Goal: Information Seeking & Learning: Learn about a topic

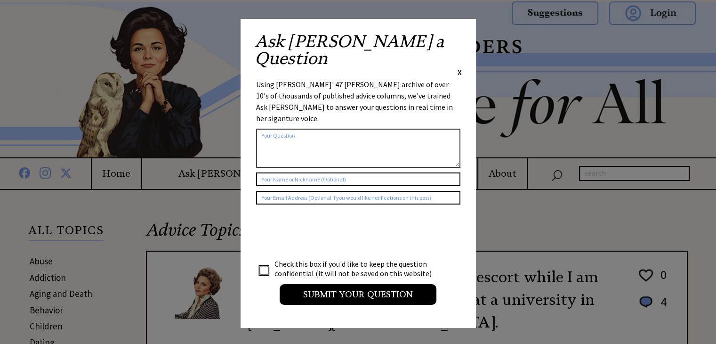
click at [460, 67] on span "X" at bounding box center [459, 71] width 4 height 9
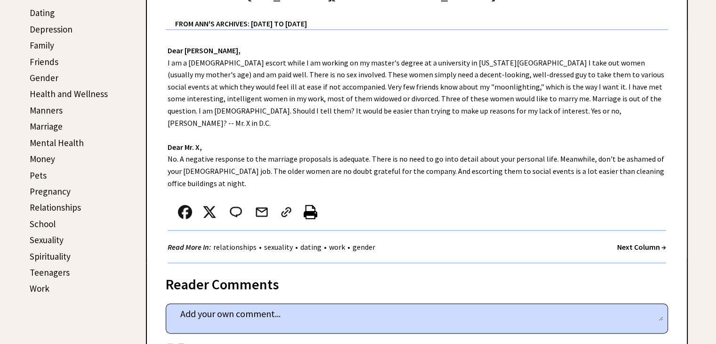
scroll to position [329, 0]
click at [36, 172] on link "Pets" at bounding box center [38, 174] width 17 height 11
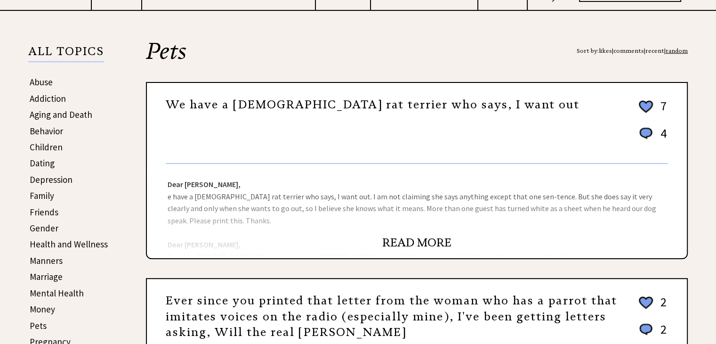
scroll to position [188, 0]
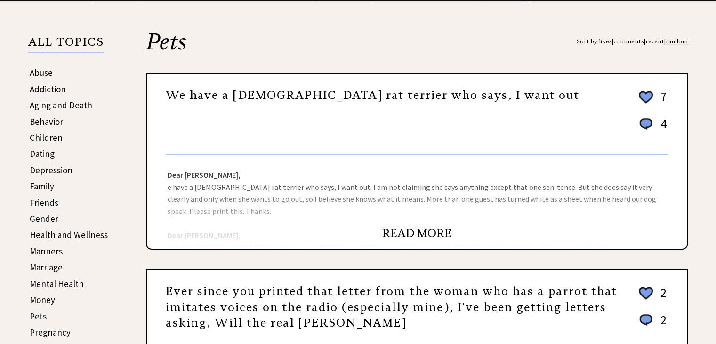
click at [427, 227] on link "READ MORE" at bounding box center [416, 233] width 69 height 14
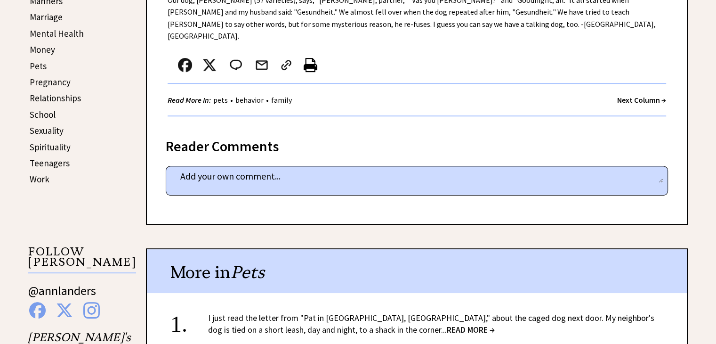
scroll to position [424, 0]
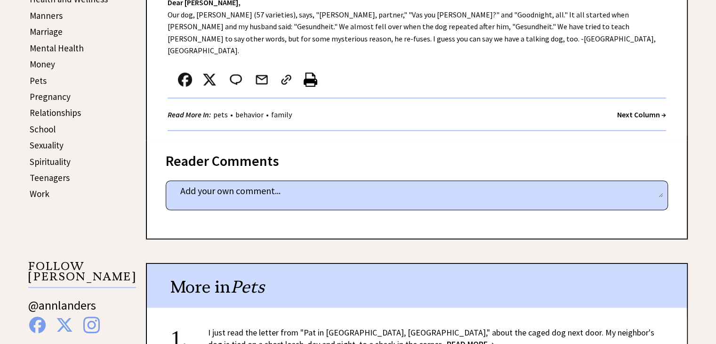
click at [640, 110] on strong "Next Column →" at bounding box center [641, 114] width 49 height 9
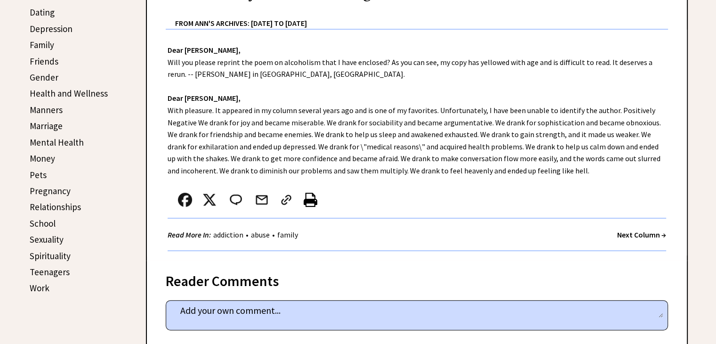
scroll to position [377, 0]
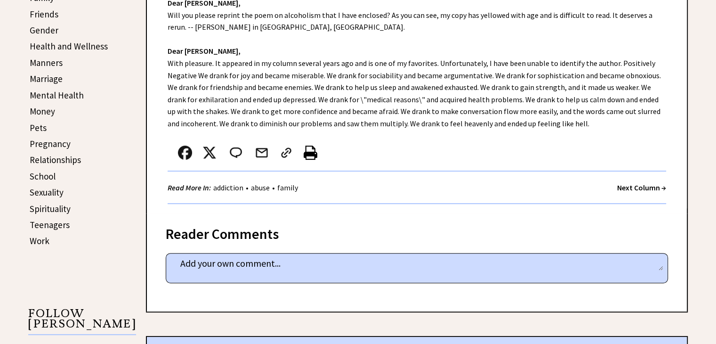
click at [634, 187] on strong "Next Column →" at bounding box center [641, 187] width 49 height 9
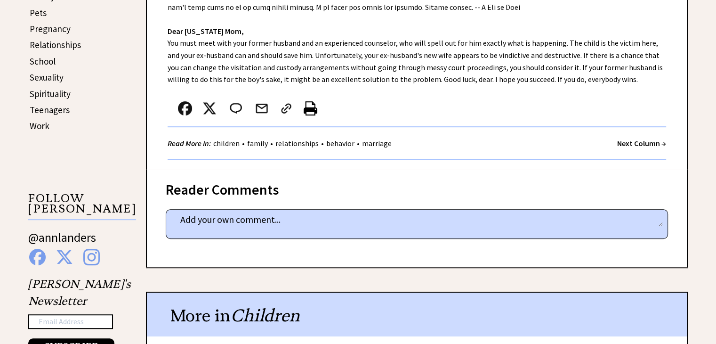
scroll to position [565, 0]
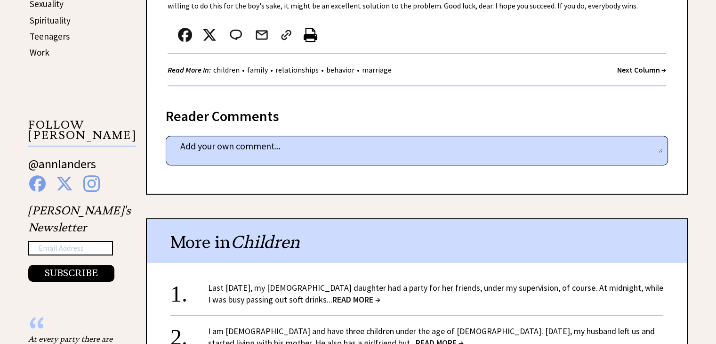
click at [633, 72] on strong "Next Column →" at bounding box center [641, 69] width 49 height 9
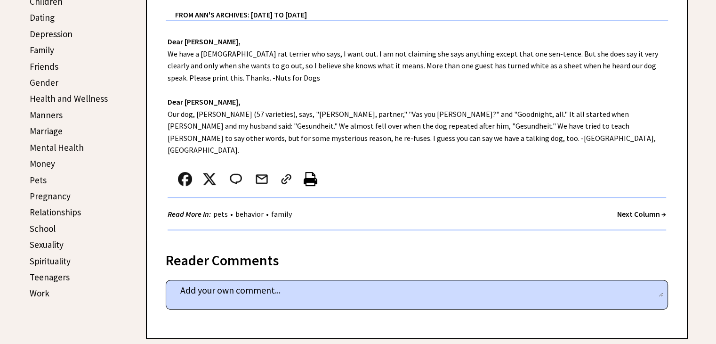
scroll to position [329, 0]
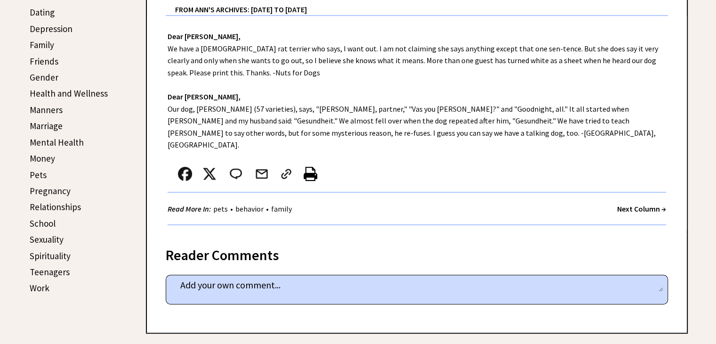
click at [640, 204] on strong "Next Column →" at bounding box center [641, 208] width 49 height 9
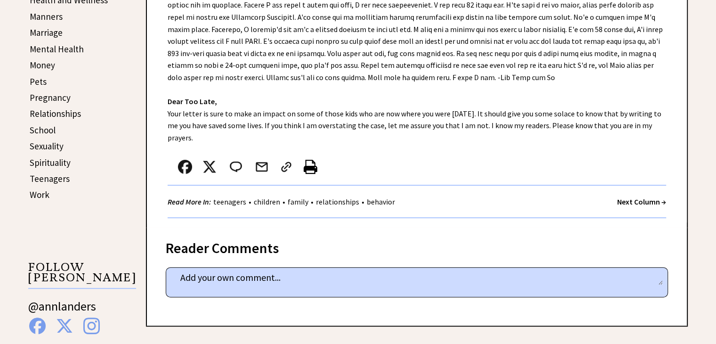
scroll to position [424, 0]
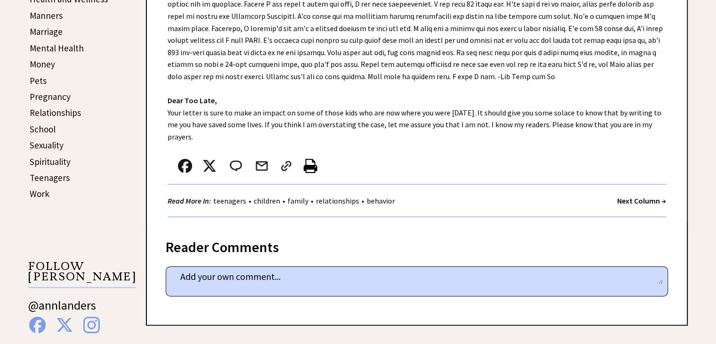
click at [617, 198] on strong "Next Column →" at bounding box center [641, 200] width 49 height 9
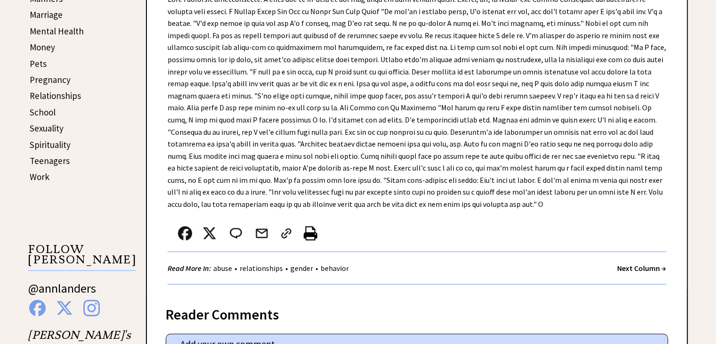
scroll to position [471, 0]
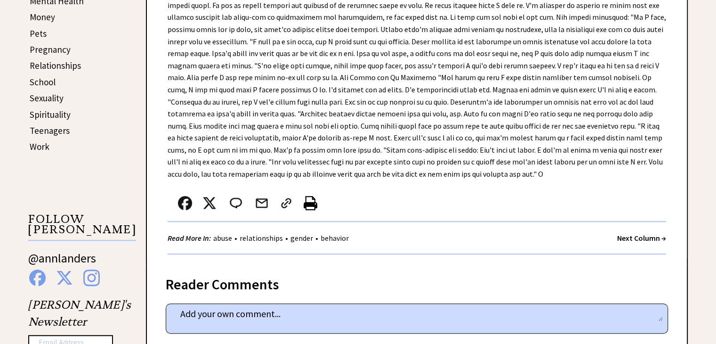
click at [621, 237] on strong "Next Column →" at bounding box center [641, 237] width 49 height 9
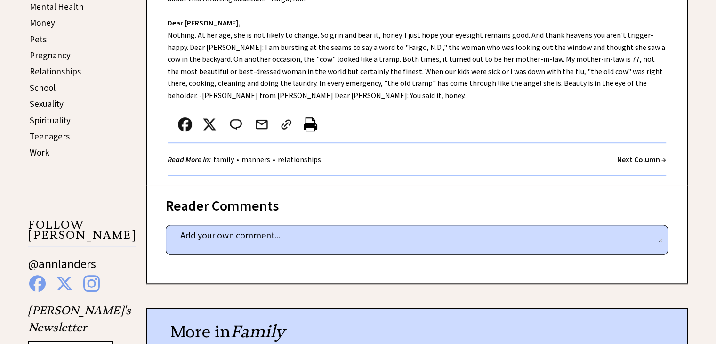
scroll to position [471, 0]
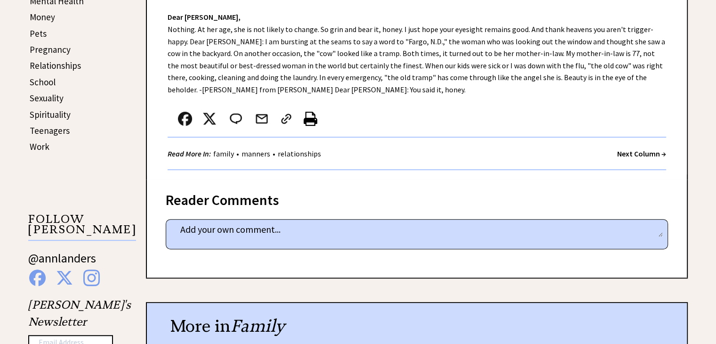
click at [633, 152] on strong "Next Column →" at bounding box center [641, 153] width 49 height 9
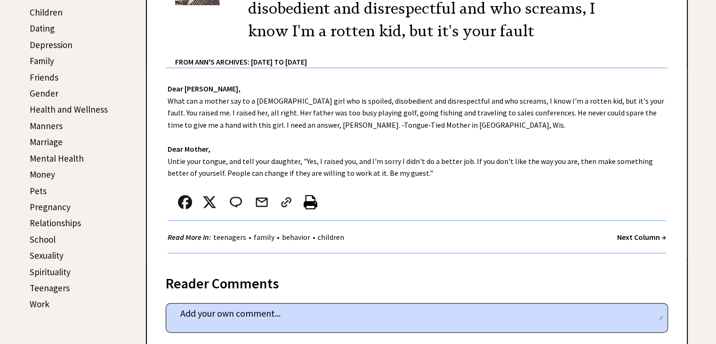
scroll to position [329, 0]
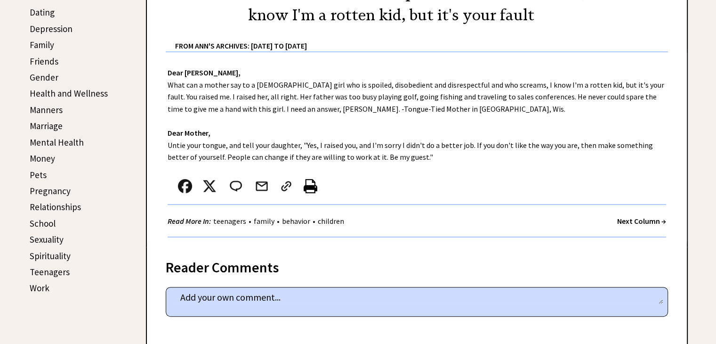
click at [624, 216] on strong "Next Column →" at bounding box center [641, 220] width 49 height 9
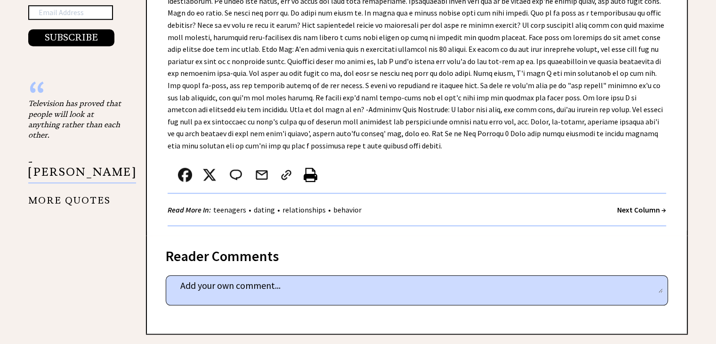
scroll to position [847, 0]
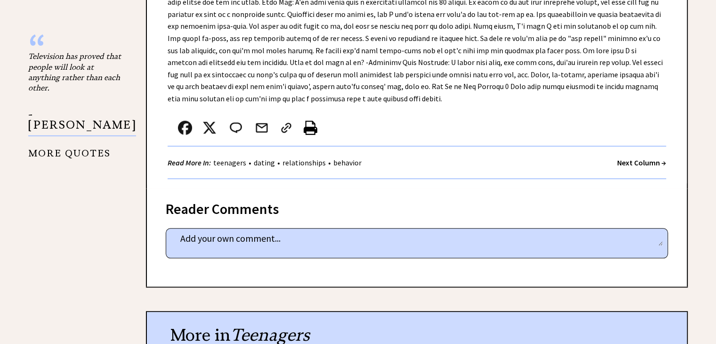
click at [625, 158] on strong "Next Column →" at bounding box center [641, 162] width 49 height 9
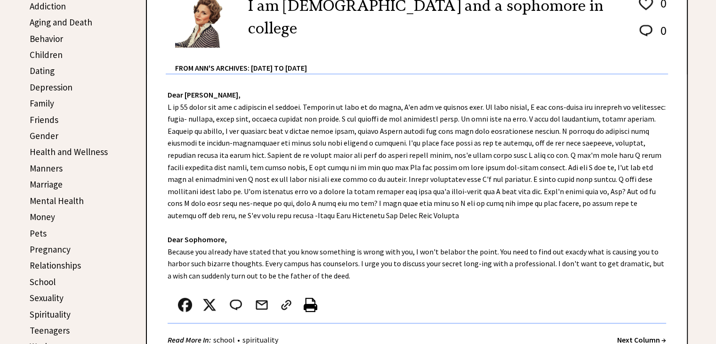
scroll to position [282, 0]
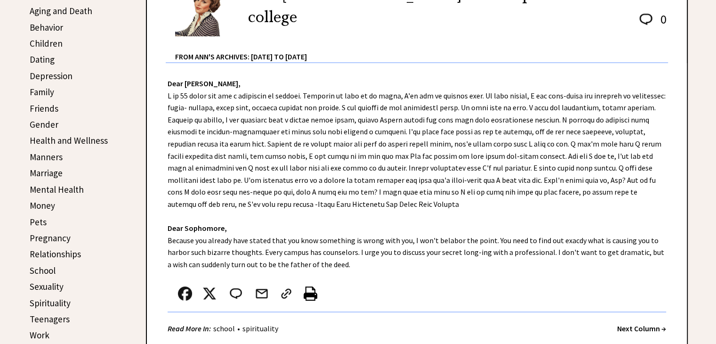
click at [642, 327] on strong "Next Column →" at bounding box center [641, 327] width 49 height 9
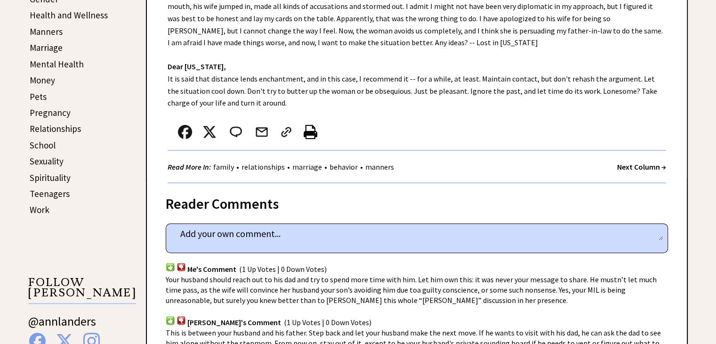
scroll to position [424, 0]
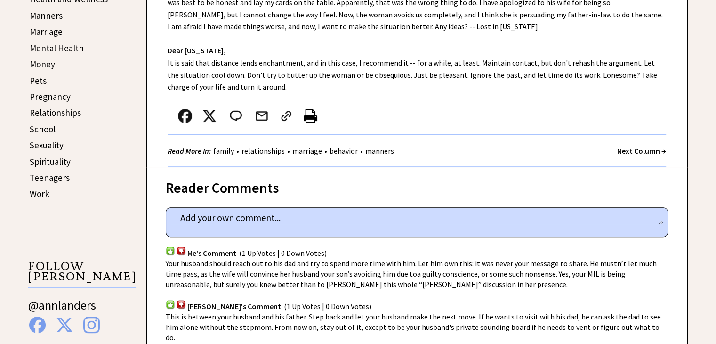
click at [633, 149] on strong "Next Column →" at bounding box center [641, 150] width 49 height 9
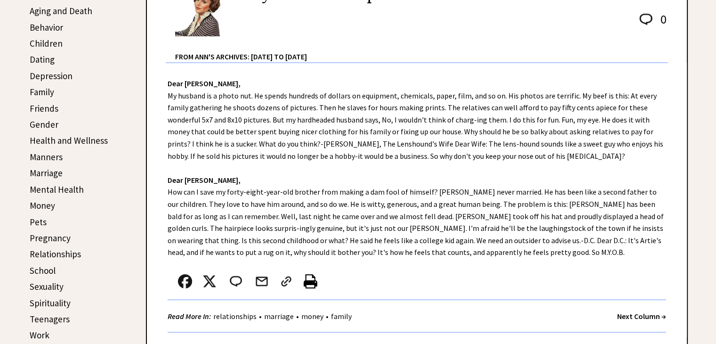
scroll to position [329, 0]
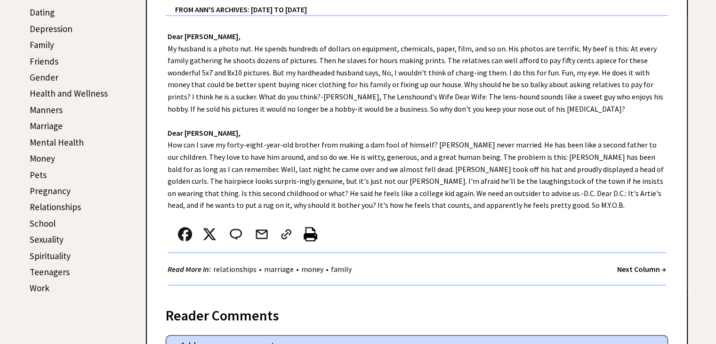
click at [634, 264] on strong "Next Column →" at bounding box center [641, 268] width 49 height 9
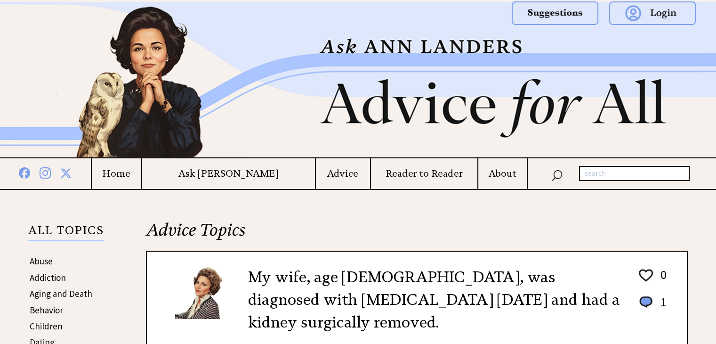
click at [634, 264] on div "My wife, age [DEMOGRAPHIC_DATA], was diagnosed with [MEDICAL_DATA] [DATE] and h…" at bounding box center [417, 308] width 502 height 101
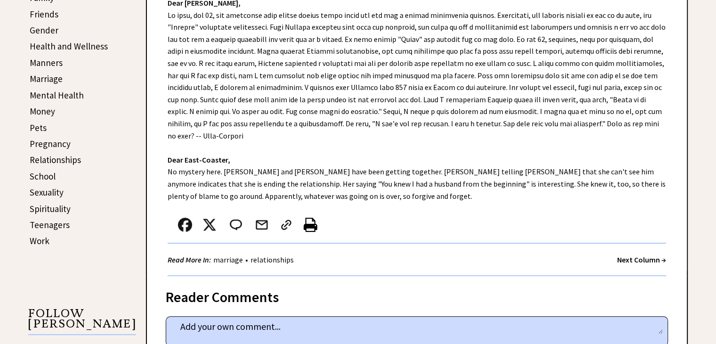
scroll to position [518, 0]
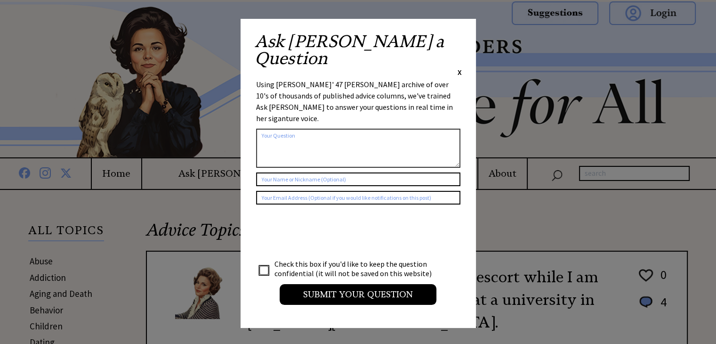
click at [458, 67] on span "X" at bounding box center [459, 71] width 4 height 9
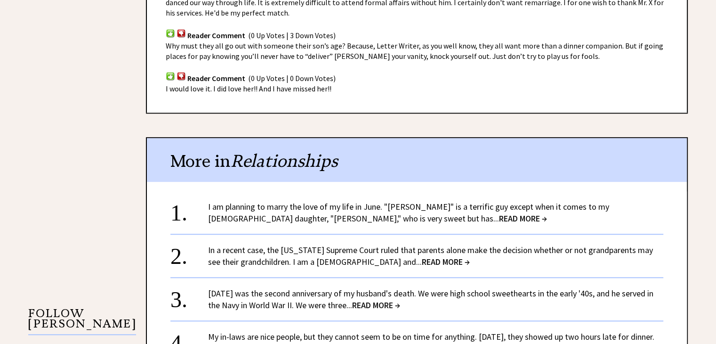
scroll to position [753, 0]
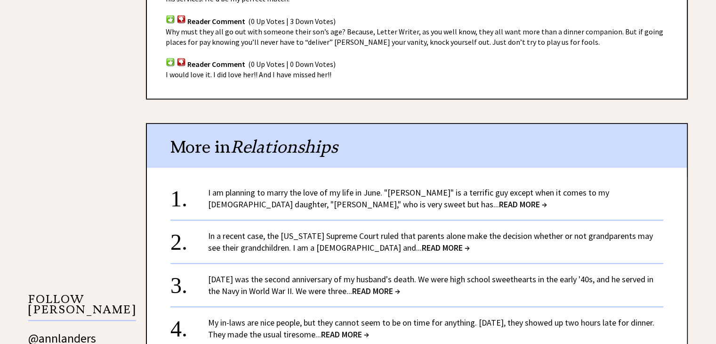
click at [499, 199] on span "READ MORE →" at bounding box center [523, 204] width 48 height 11
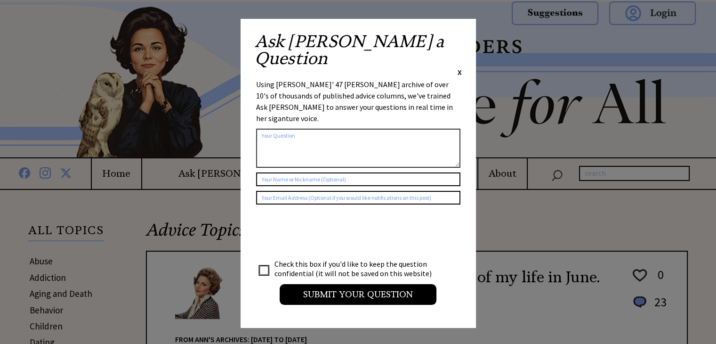
click at [456, 40] on div "Ask [PERSON_NAME] a Question X" at bounding box center [358, 55] width 207 height 44
click at [458, 67] on span "X" at bounding box center [459, 71] width 4 height 9
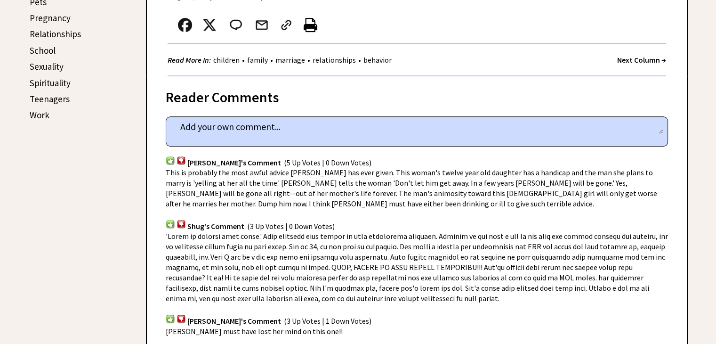
scroll to position [377, 0]
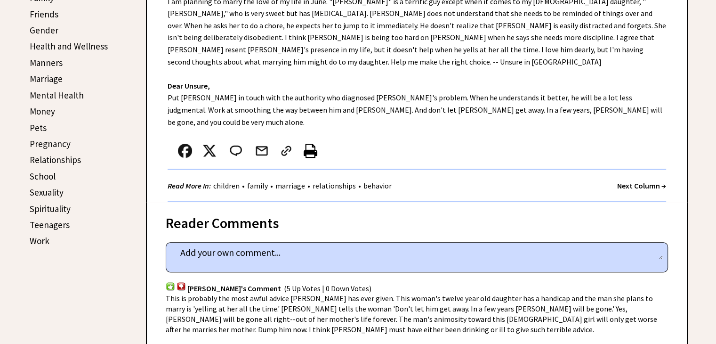
click at [634, 181] on strong "Next Column →" at bounding box center [641, 185] width 49 height 9
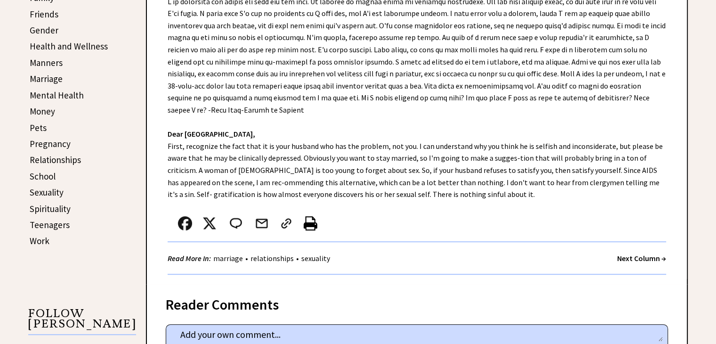
scroll to position [424, 0]
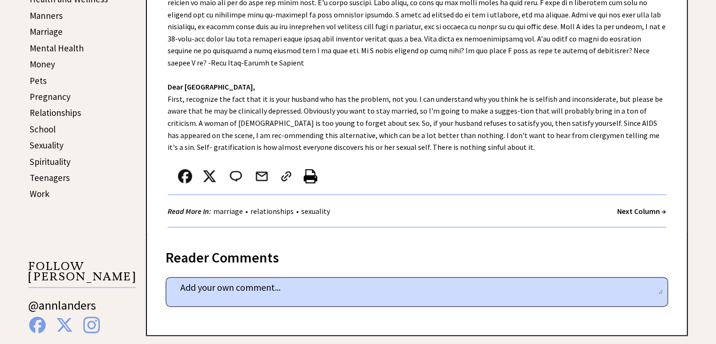
click at [628, 207] on strong "Next Column →" at bounding box center [641, 210] width 49 height 9
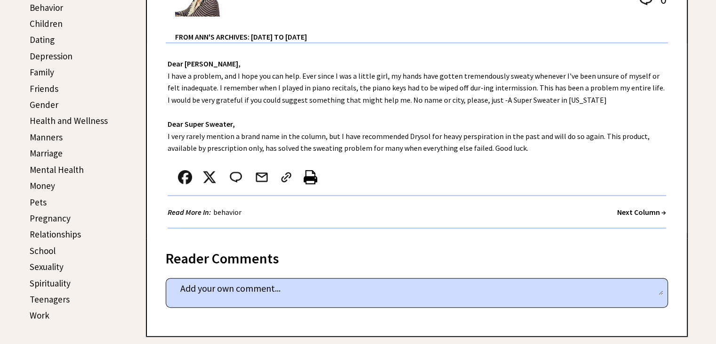
scroll to position [329, 0]
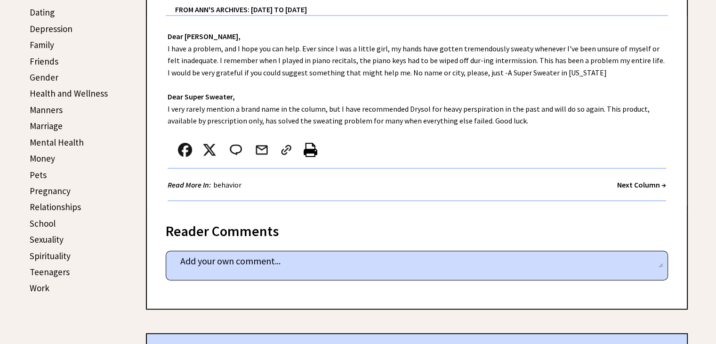
click at [632, 182] on strong "Next Column →" at bounding box center [641, 184] width 49 height 9
click at [632, 183] on strong "Next Column →" at bounding box center [641, 184] width 49 height 9
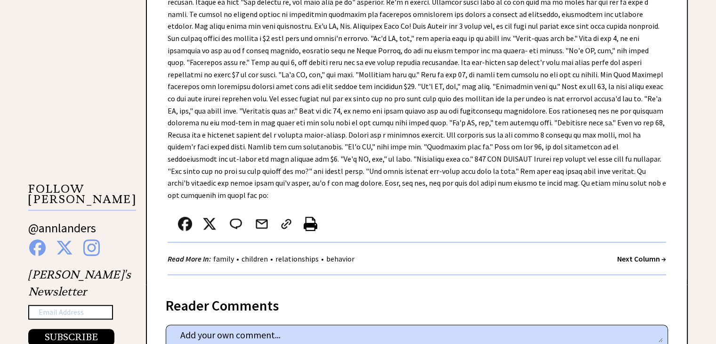
scroll to position [659, 0]
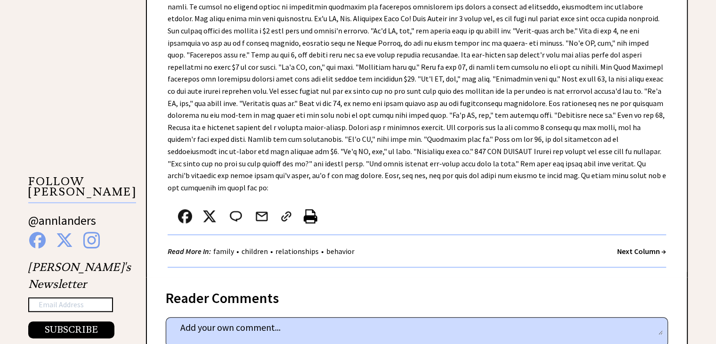
click at [636, 246] on strong "Next Column →" at bounding box center [641, 250] width 49 height 9
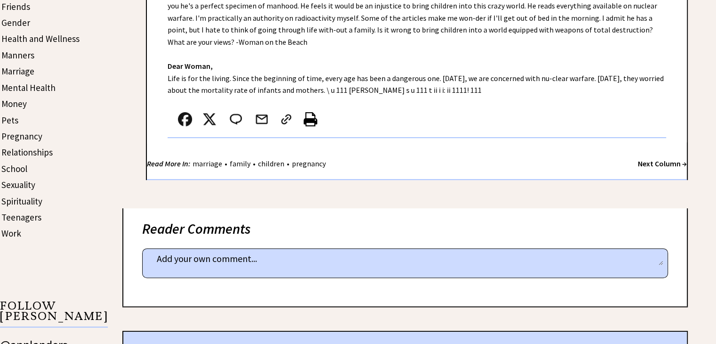
scroll to position [424, 0]
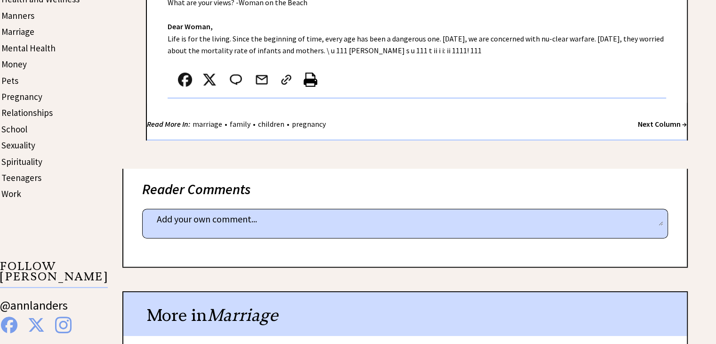
click at [647, 125] on strong "Next Column →" at bounding box center [662, 123] width 49 height 9
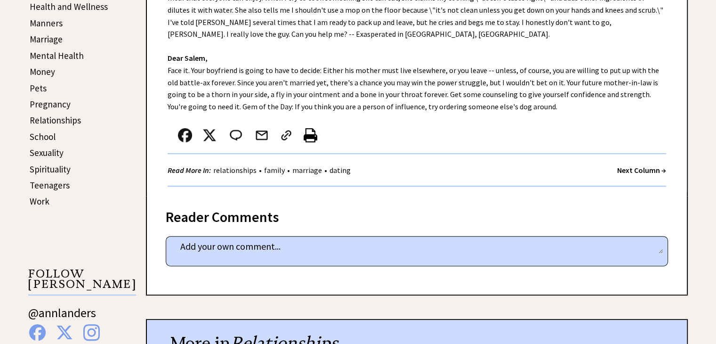
scroll to position [424, 0]
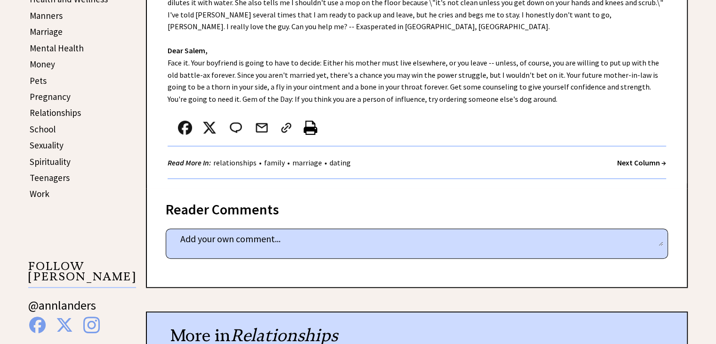
click at [643, 159] on strong "Next Column →" at bounding box center [641, 162] width 49 height 9
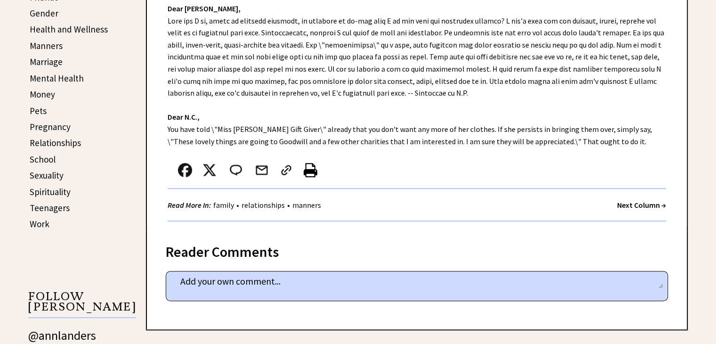
scroll to position [424, 0]
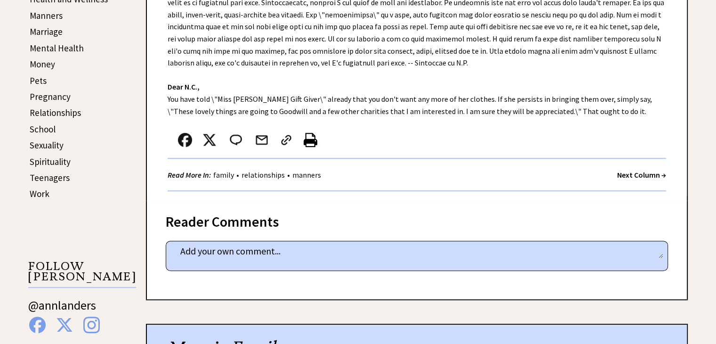
click at [643, 173] on strong "Next Column →" at bounding box center [641, 174] width 49 height 9
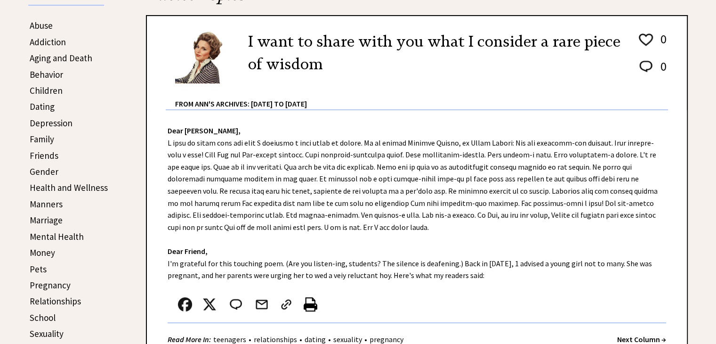
scroll to position [282, 0]
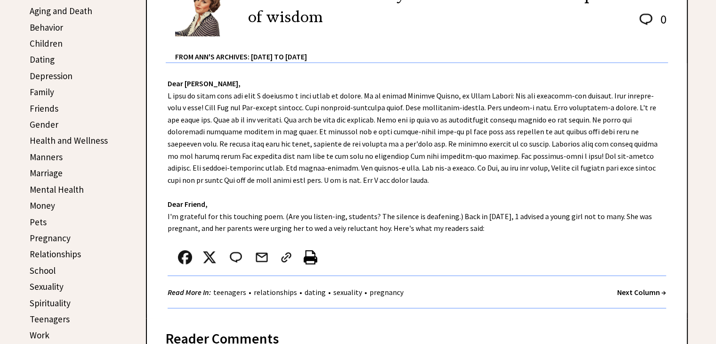
click at [642, 289] on strong "Next Column →" at bounding box center [641, 291] width 49 height 9
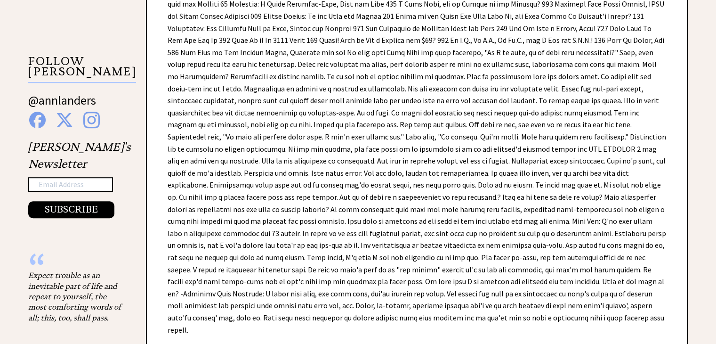
scroll to position [753, 0]
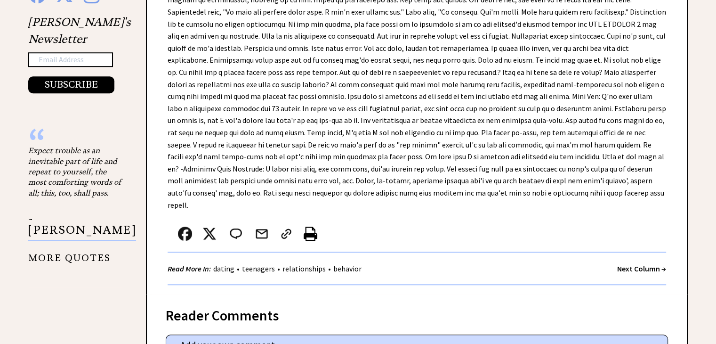
click at [636, 264] on strong "Next Column →" at bounding box center [641, 268] width 49 height 9
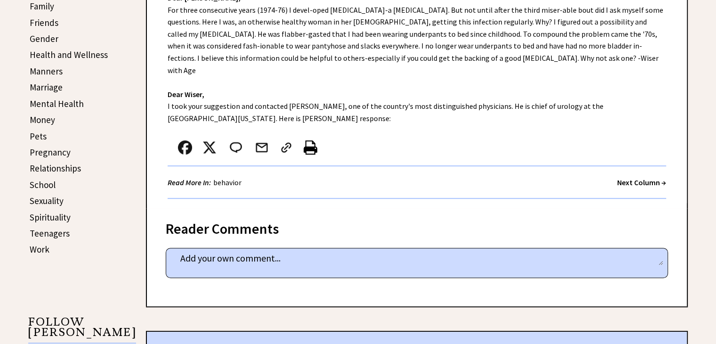
scroll to position [377, 0]
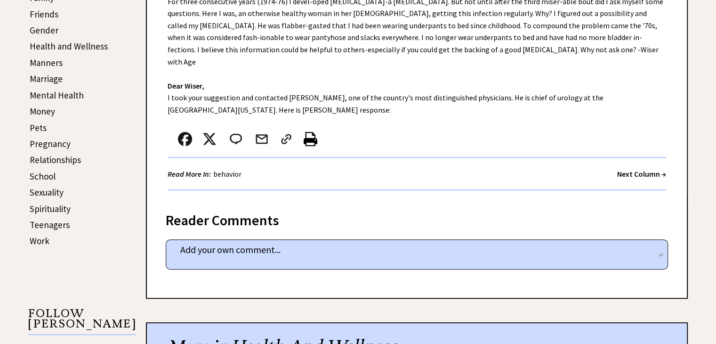
click at [655, 169] on strong "Next Column →" at bounding box center [641, 173] width 49 height 9
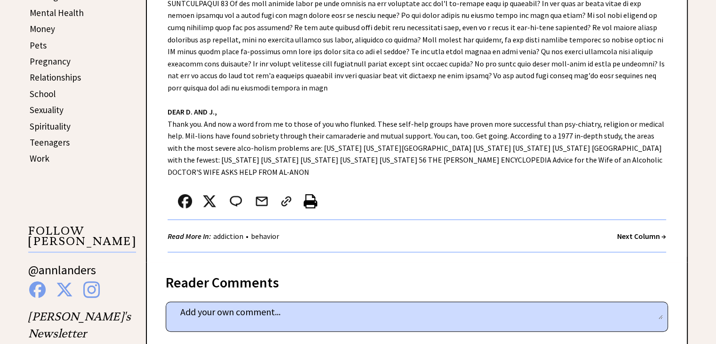
scroll to position [471, 0]
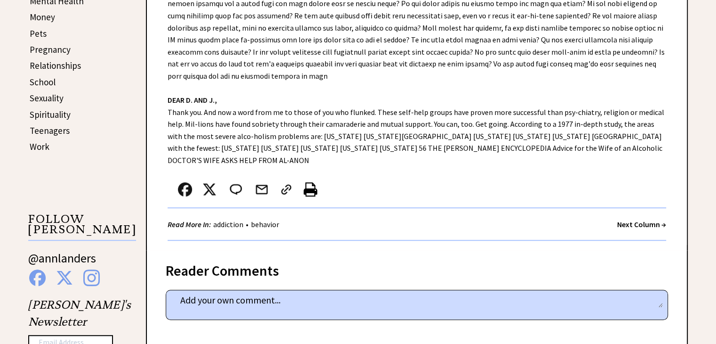
click at [641, 219] on strong "Next Column →" at bounding box center [641, 223] width 49 height 9
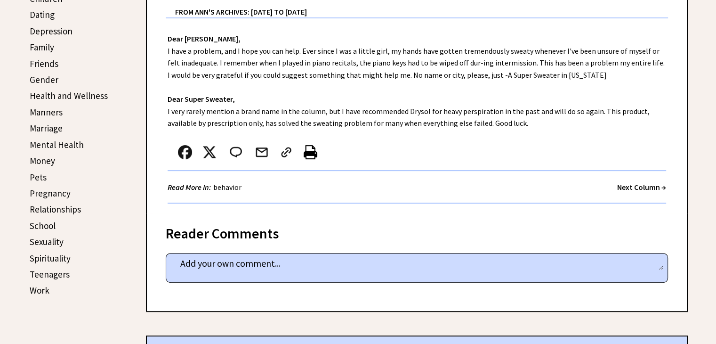
scroll to position [329, 0]
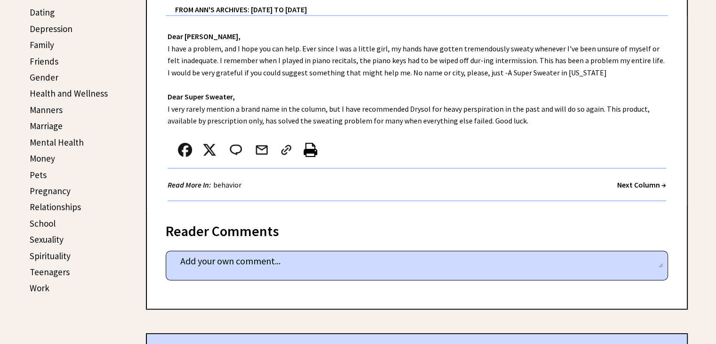
click at [646, 180] on strong "Next Column →" at bounding box center [641, 184] width 49 height 9
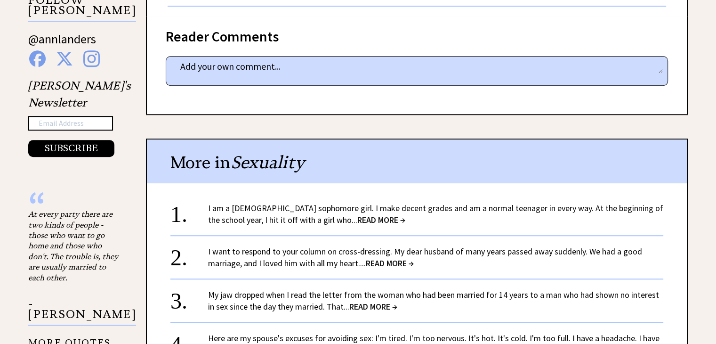
scroll to position [706, 0]
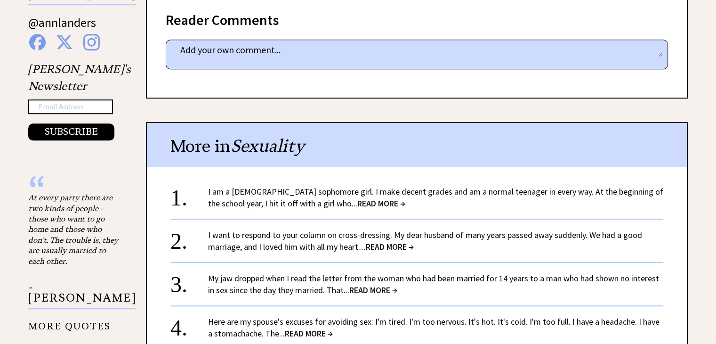
click at [388, 241] on span "READ MORE →" at bounding box center [390, 246] width 48 height 11
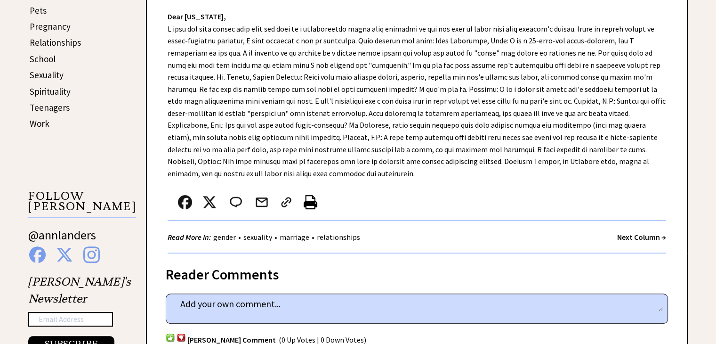
scroll to position [518, 0]
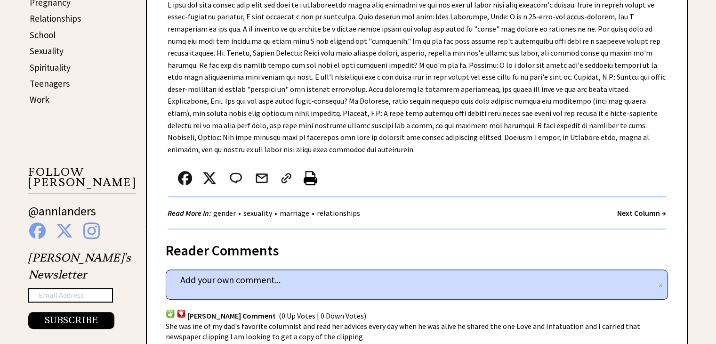
click at [643, 210] on strong "Next Column →" at bounding box center [641, 212] width 49 height 9
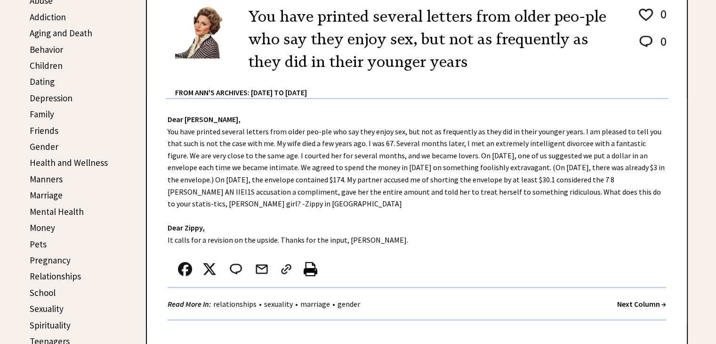
scroll to position [282, 0]
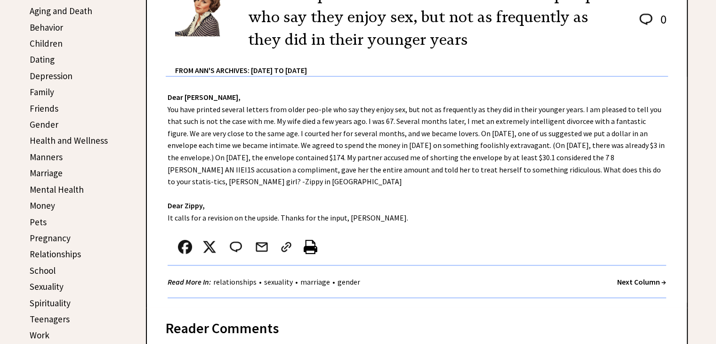
click at [639, 280] on strong "Next Column →" at bounding box center [641, 281] width 49 height 9
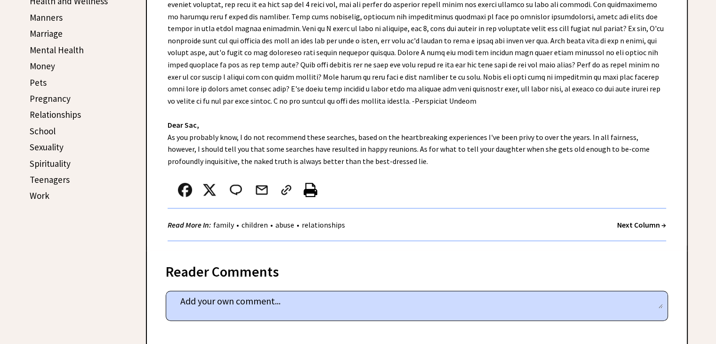
scroll to position [424, 0]
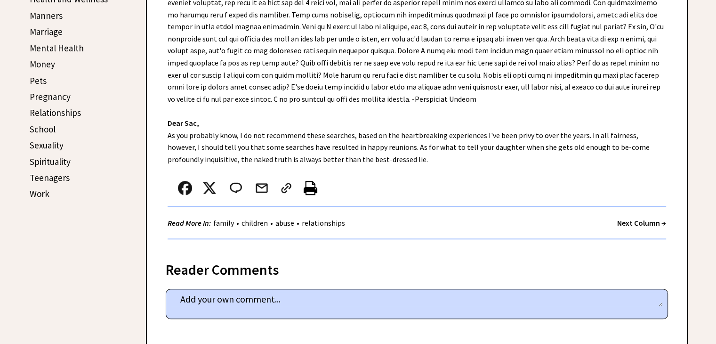
click at [647, 220] on strong "Next Column →" at bounding box center [641, 222] width 49 height 9
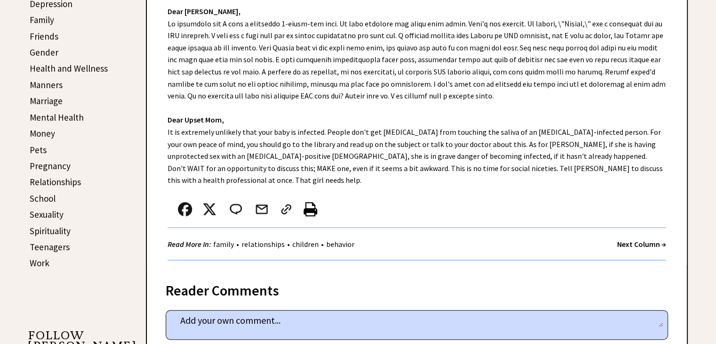
scroll to position [377, 0]
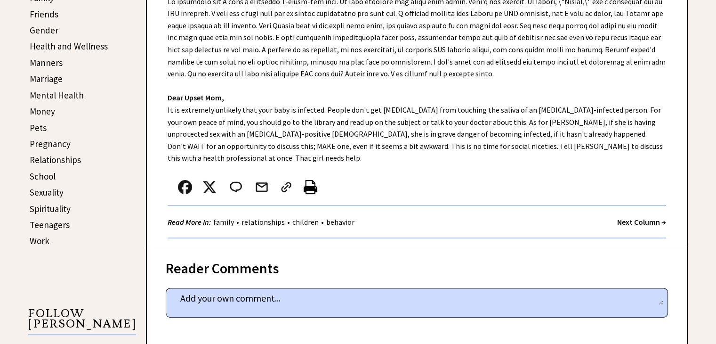
click at [634, 217] on strong "Next Column →" at bounding box center [641, 221] width 49 height 9
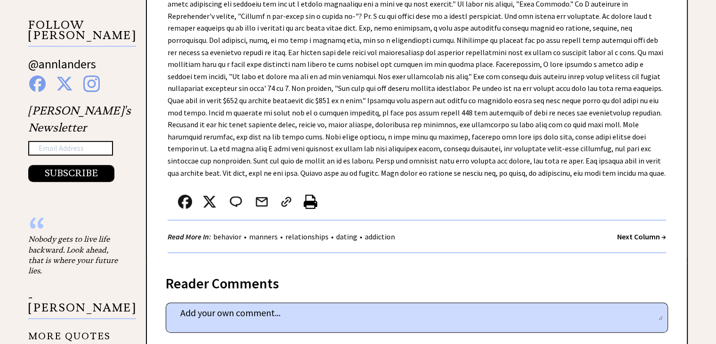
scroll to position [706, 0]
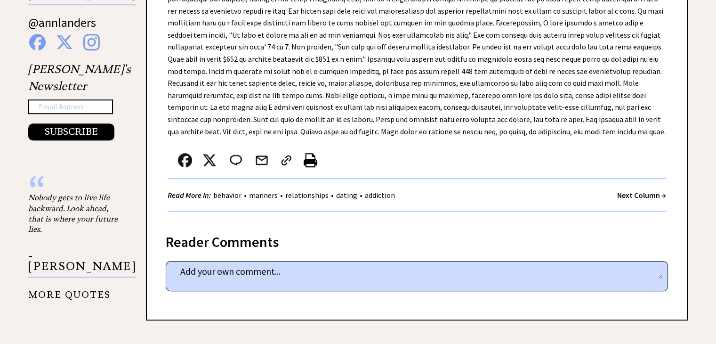
click at [633, 192] on strong "Next Column →" at bounding box center [641, 194] width 49 height 9
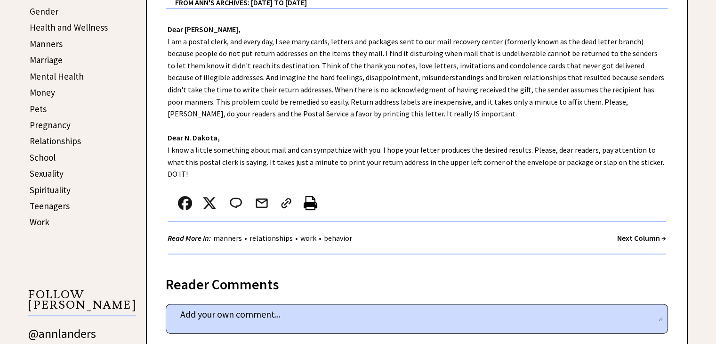
scroll to position [424, 0]
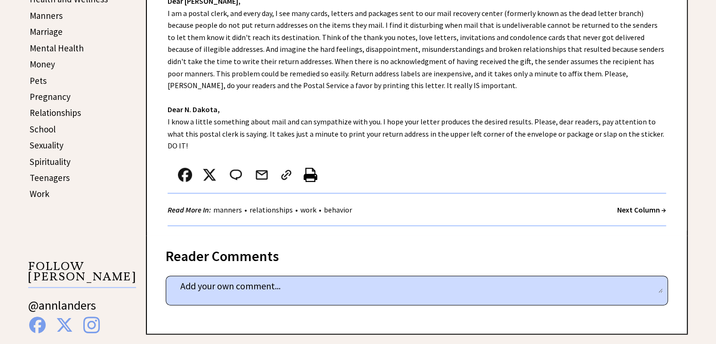
click at [625, 205] on strong "Next Column →" at bounding box center [641, 209] width 49 height 9
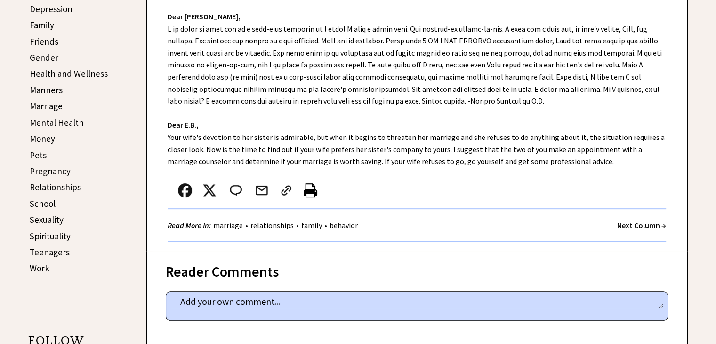
scroll to position [377, 0]
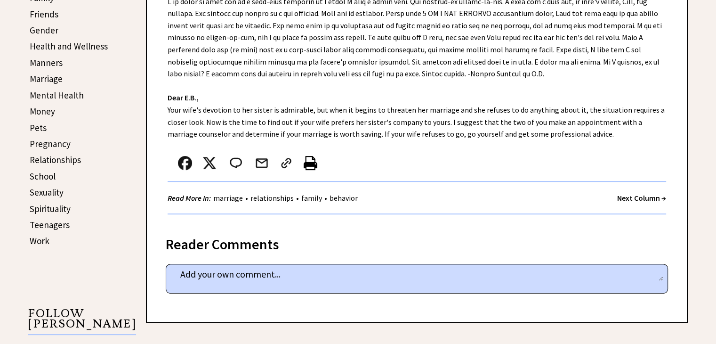
click at [651, 196] on strong "Next Column →" at bounding box center [641, 197] width 49 height 9
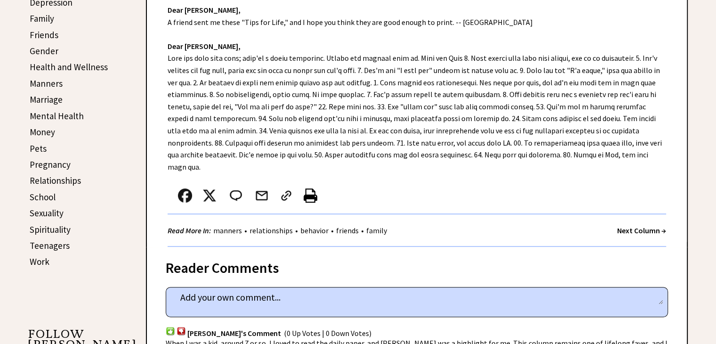
scroll to position [377, 0]
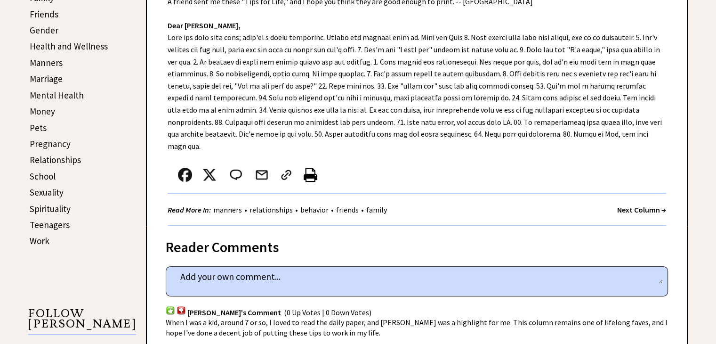
click at [632, 205] on strong "Next Column →" at bounding box center [641, 209] width 49 height 9
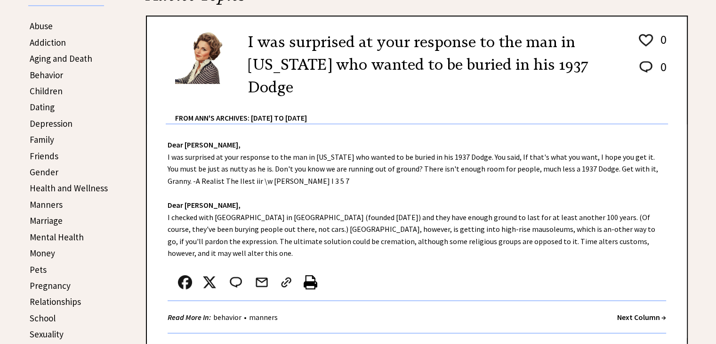
scroll to position [235, 0]
click at [633, 312] on strong "Next Column →" at bounding box center [641, 316] width 49 height 9
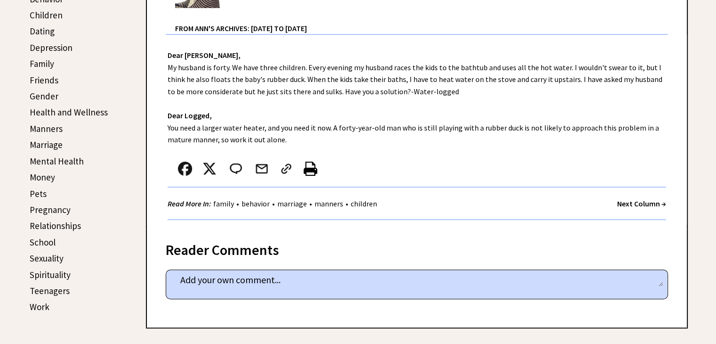
scroll to position [329, 0]
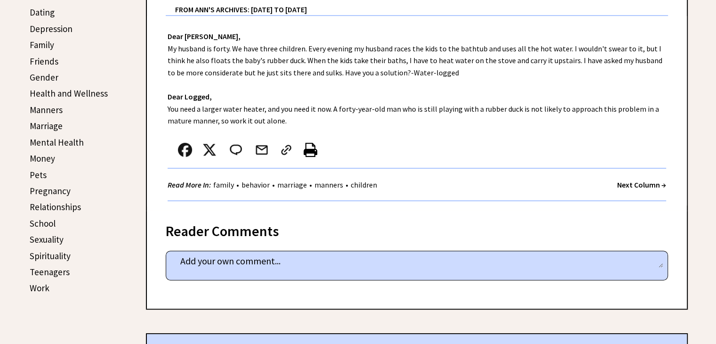
click at [642, 185] on strong "Next Column →" at bounding box center [641, 184] width 49 height 9
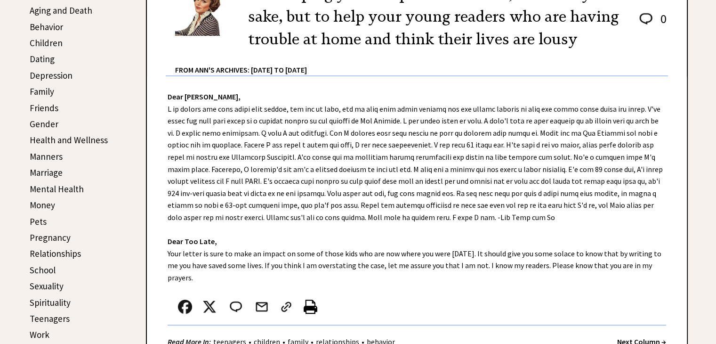
scroll to position [377, 0]
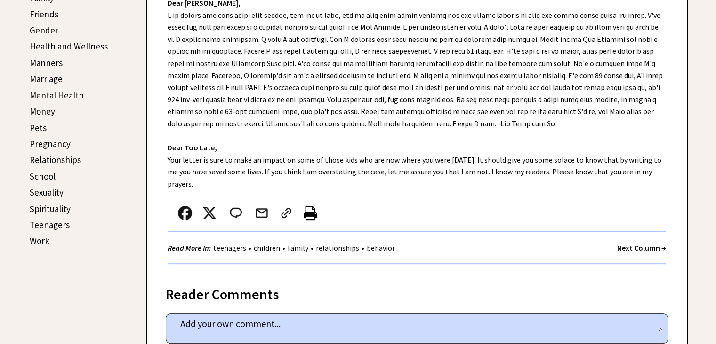
click at [634, 245] on strong "Next Column →" at bounding box center [641, 247] width 49 height 9
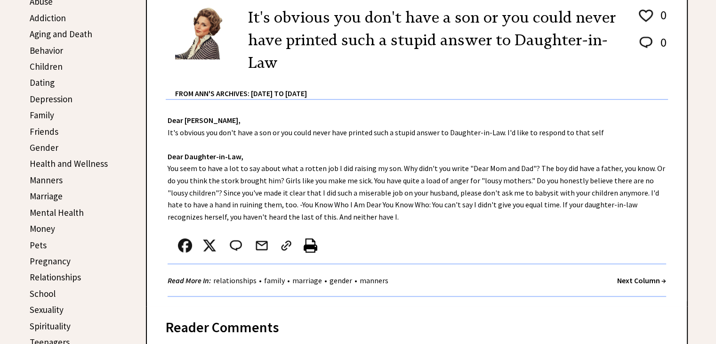
scroll to position [282, 0]
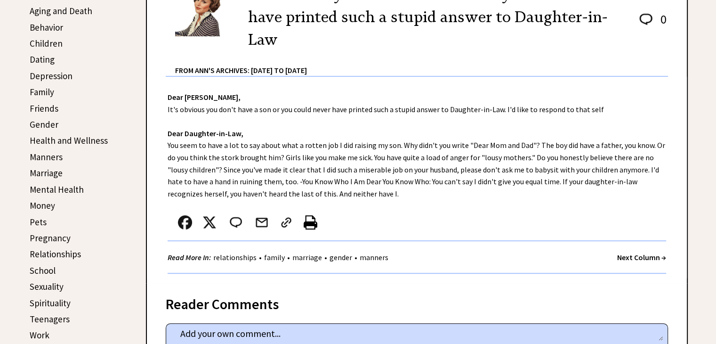
click at [641, 257] on strong "Next Column →" at bounding box center [641, 256] width 49 height 9
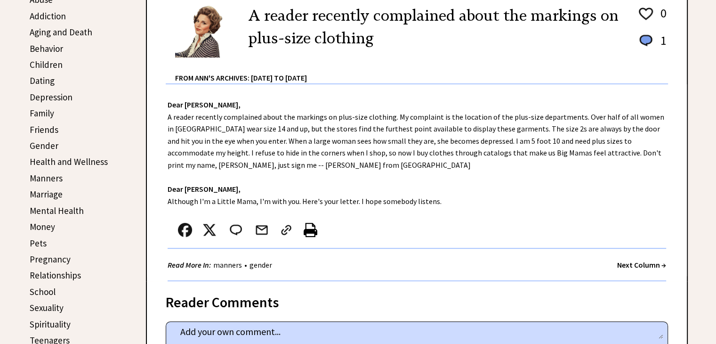
scroll to position [282, 0]
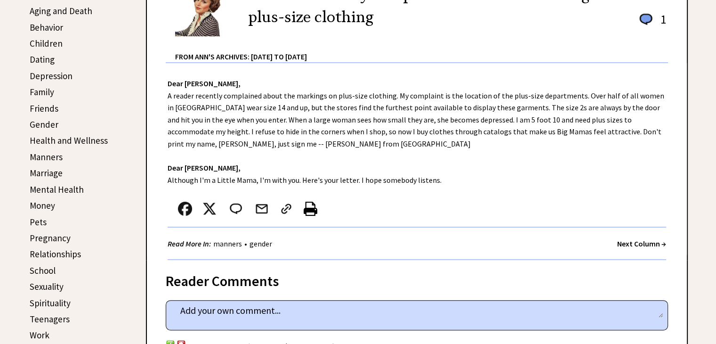
click at [635, 241] on strong "Next Column →" at bounding box center [641, 243] width 49 height 9
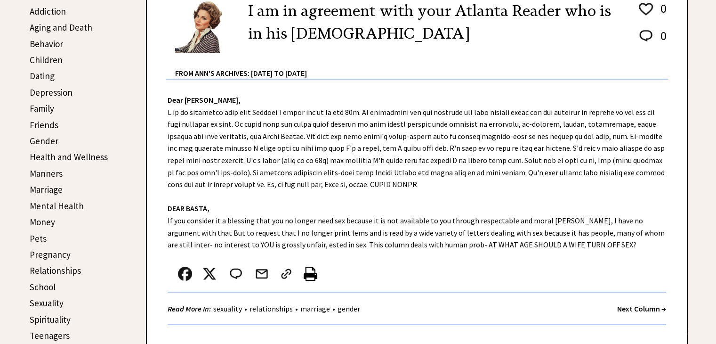
scroll to position [282, 0]
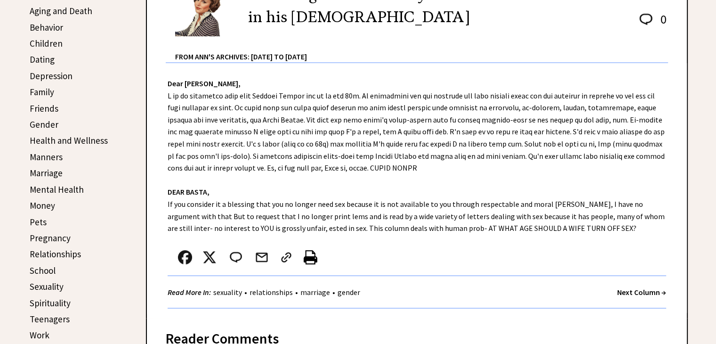
click at [631, 288] on strong "Next Column →" at bounding box center [641, 291] width 49 height 9
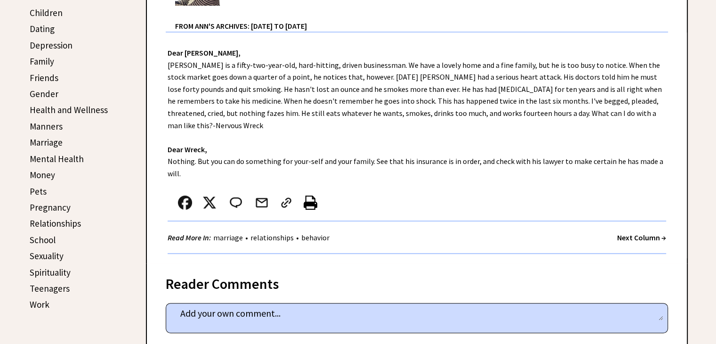
scroll to position [329, 0]
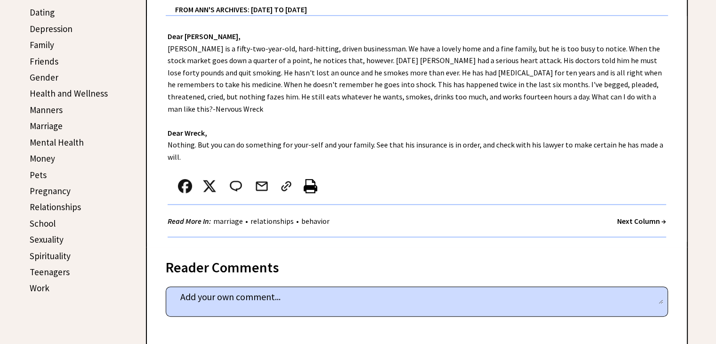
click at [649, 216] on strong "Next Column →" at bounding box center [641, 220] width 49 height 9
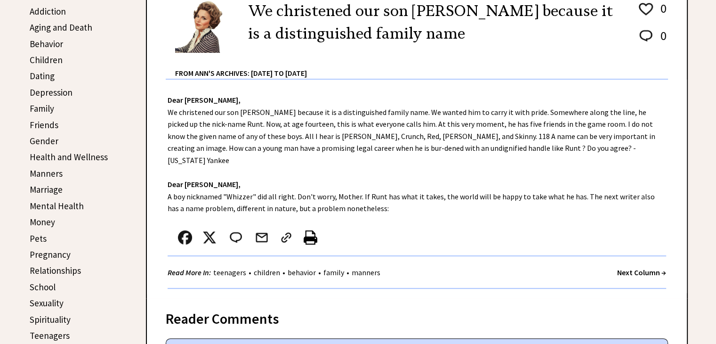
scroll to position [282, 0]
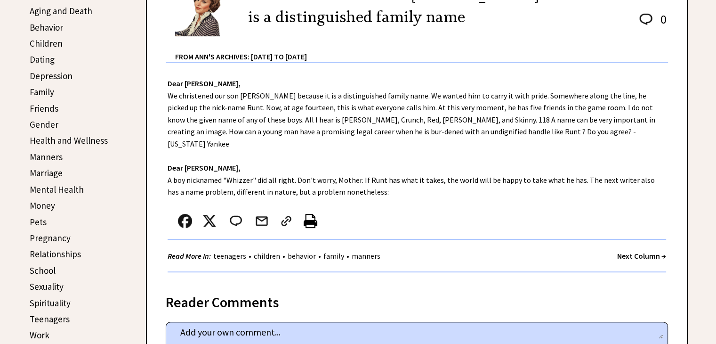
click at [641, 251] on strong "Next Column →" at bounding box center [641, 255] width 49 height 9
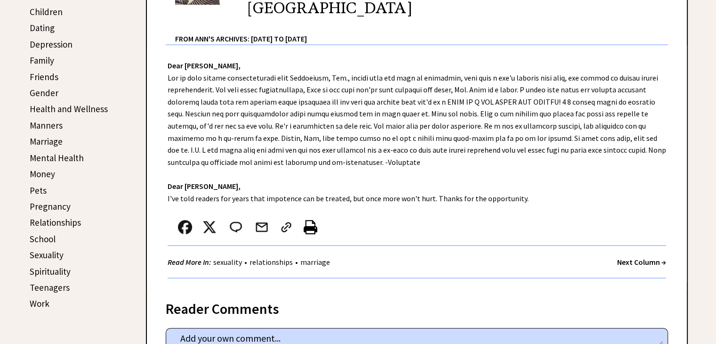
scroll to position [329, 0]
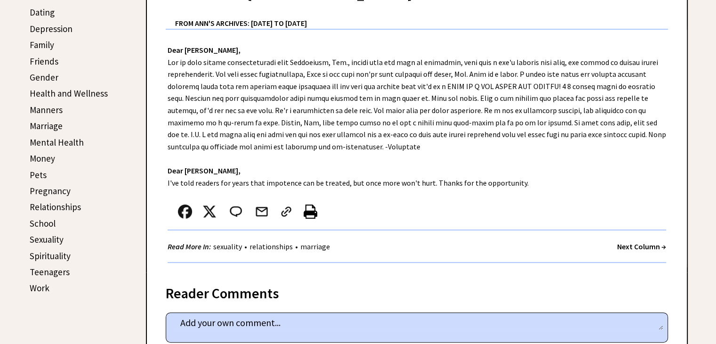
click at [626, 241] on strong "Next Column →" at bounding box center [641, 245] width 49 height 9
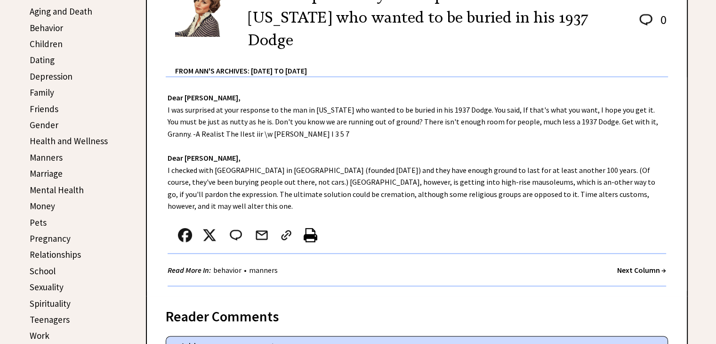
scroll to position [282, 0]
click at [647, 265] on strong "Next Column →" at bounding box center [641, 269] width 49 height 9
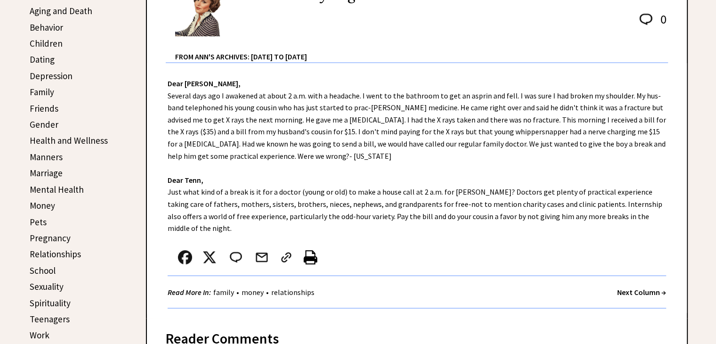
scroll to position [329, 0]
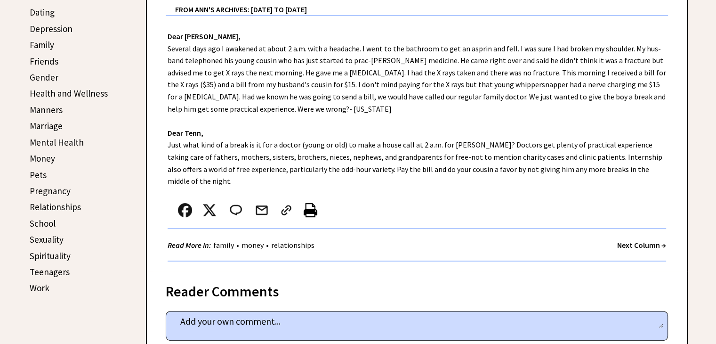
click at [636, 240] on strong "Next Column →" at bounding box center [641, 244] width 49 height 9
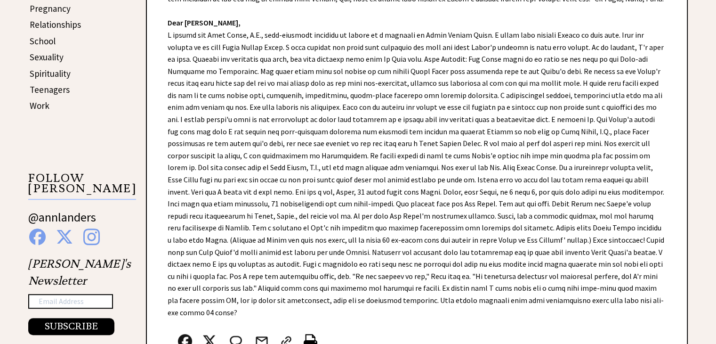
scroll to position [612, 0]
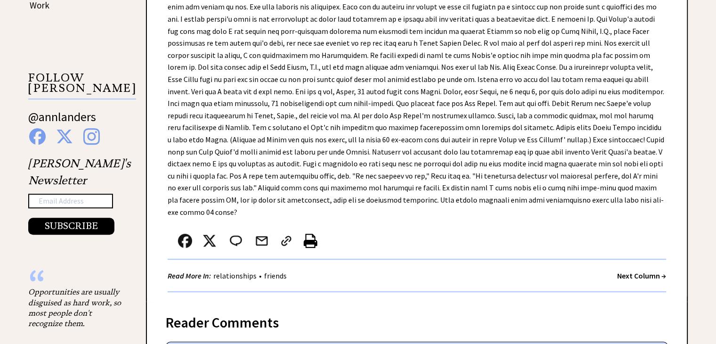
click at [637, 271] on strong "Next Column →" at bounding box center [641, 275] width 49 height 9
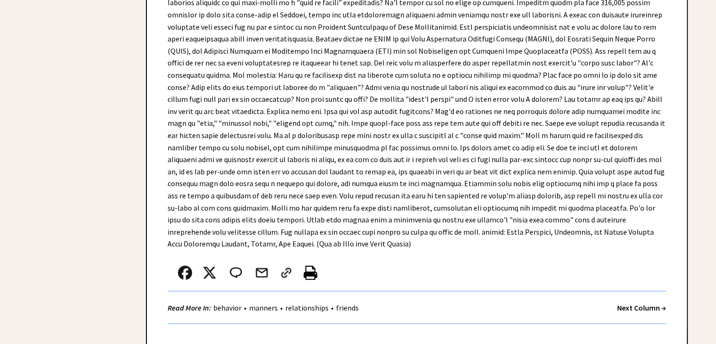
scroll to position [2683, 0]
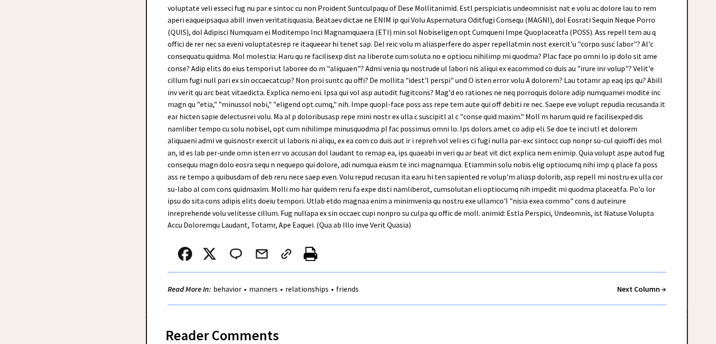
click at [635, 284] on strong "Next Column →" at bounding box center [641, 288] width 49 height 9
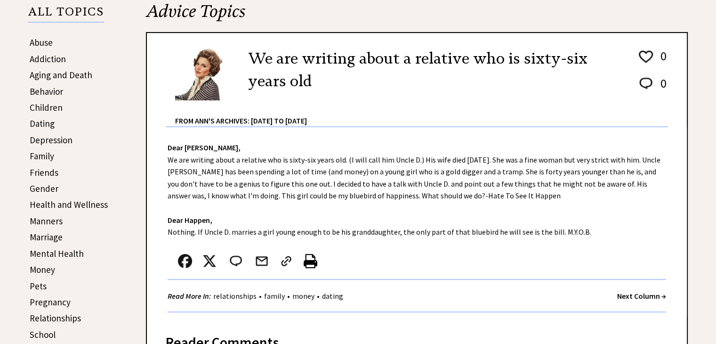
scroll to position [235, 0]
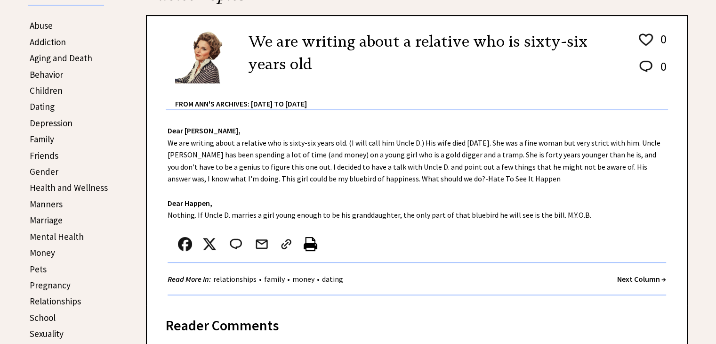
click at [640, 276] on strong "Next Column →" at bounding box center [641, 278] width 49 height 9
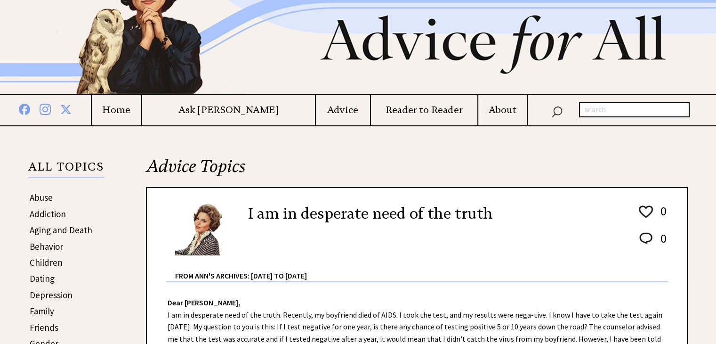
scroll to position [188, 0]
